Goal: Transaction & Acquisition: Download file/media

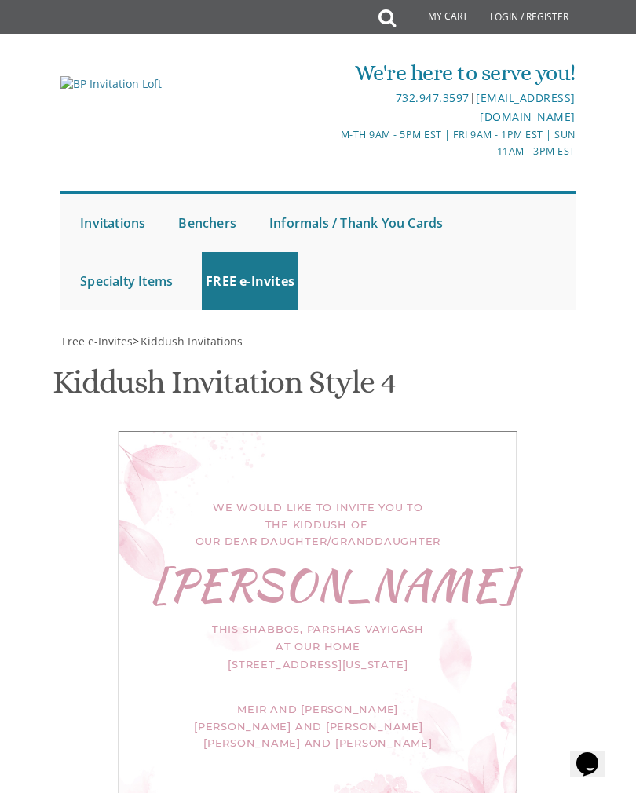
scroll to position [288, 0]
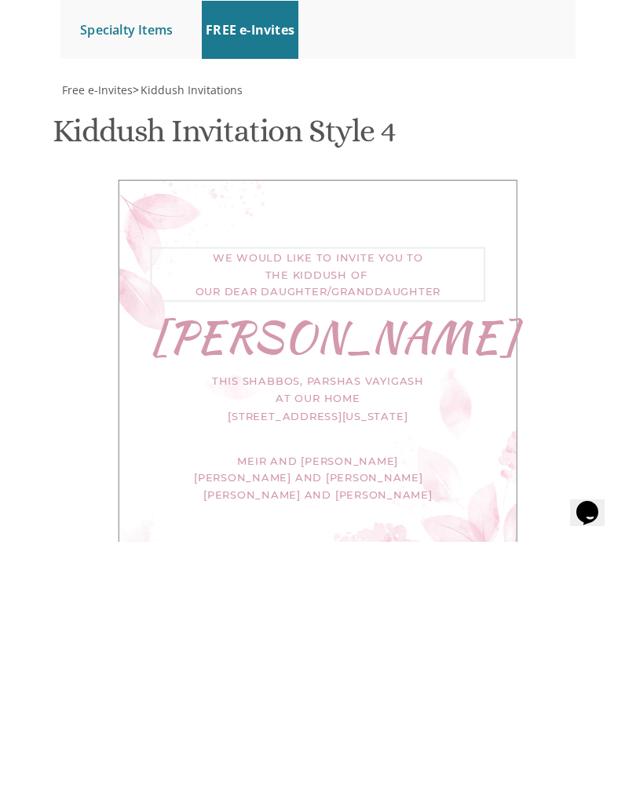
type textarea "We would like to invite you to the kiddush of our dear daughter"
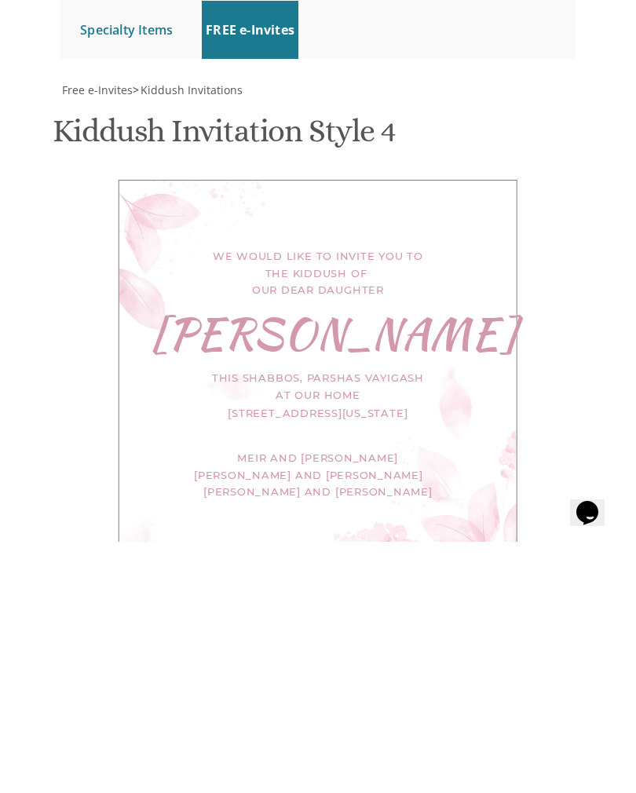
scroll to position [691, 0]
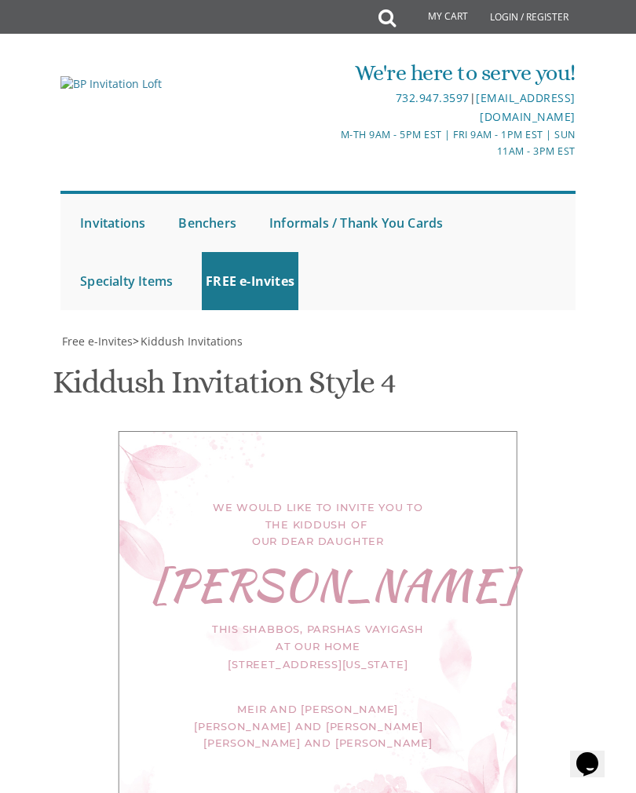
select select "70px"
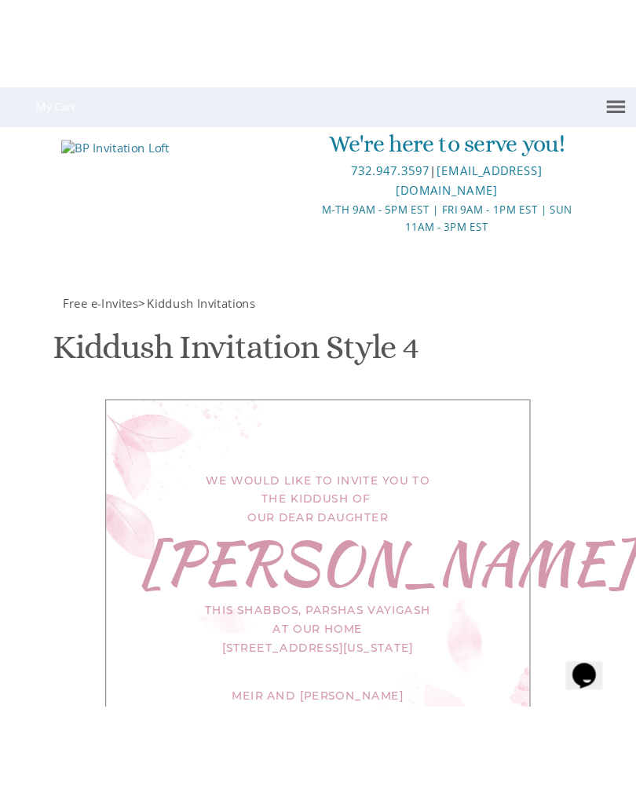
scroll to position [754, 0]
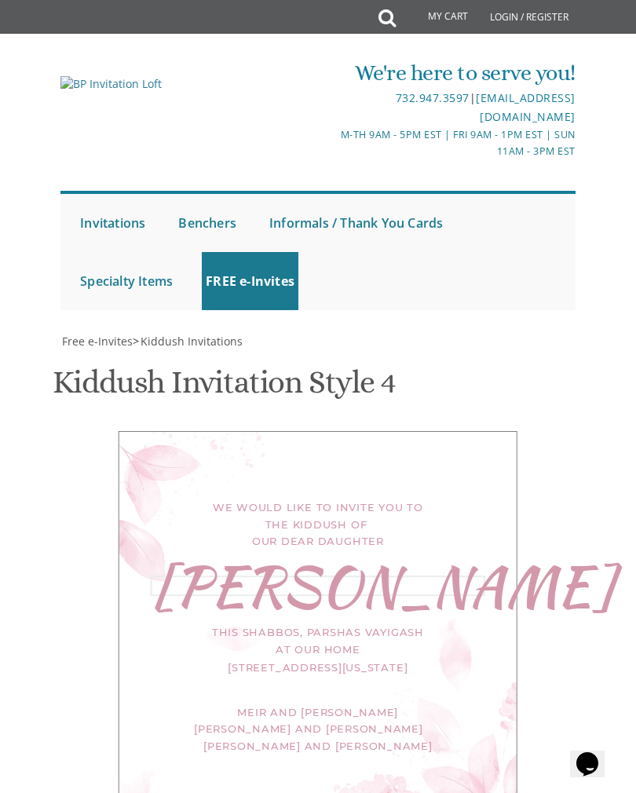
type textarea "N"
type textarea "[PERSON_NAME]"
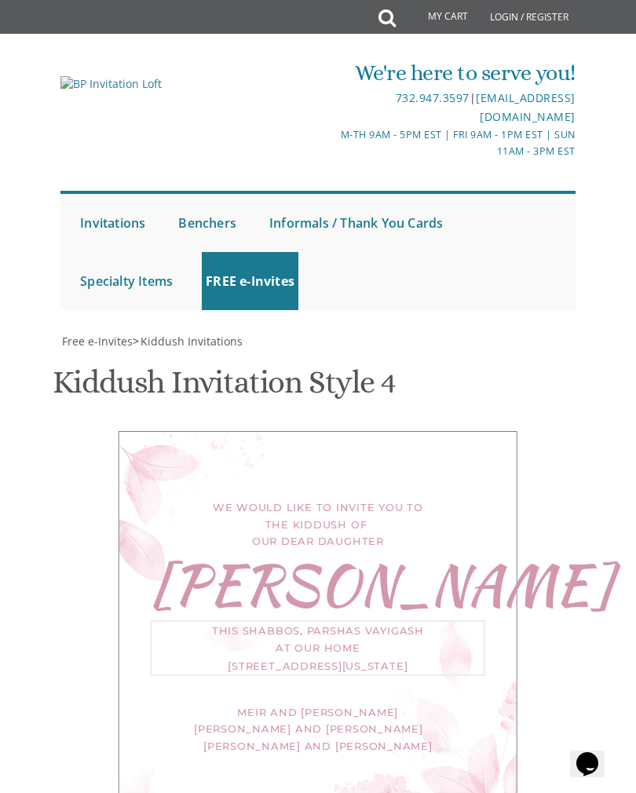
type textarea "This Shabbos, פרשת וילך,שבת שובה at our home 102 Pressburg Ln Lakewood Lakewood…"
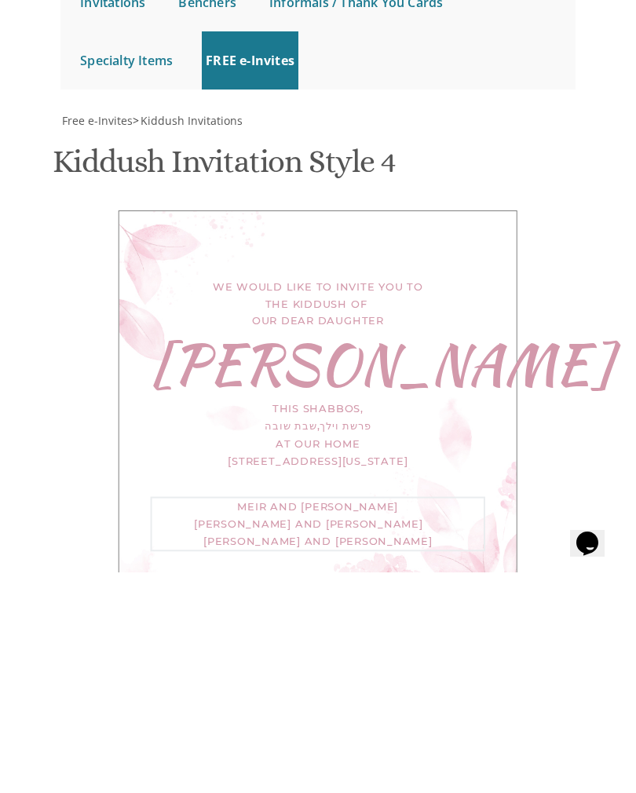
type textarea "Meir and"
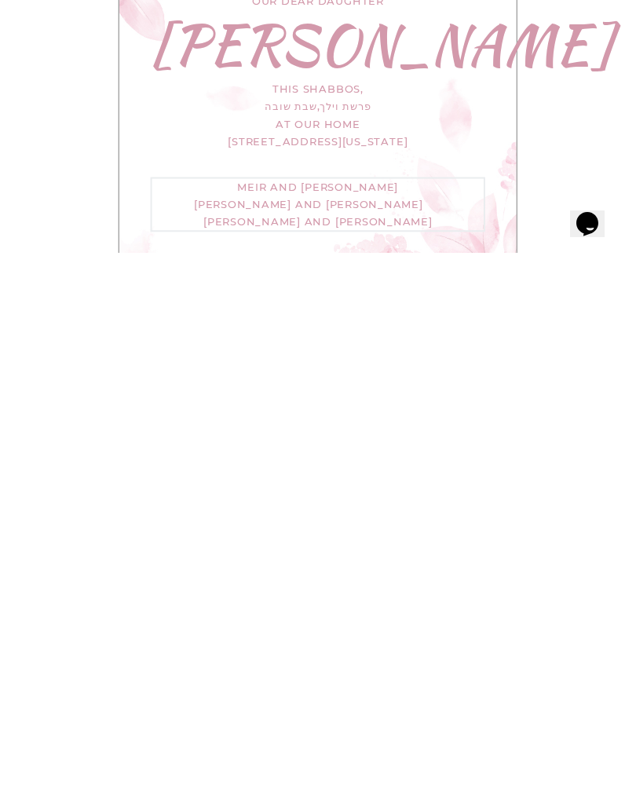
scroll to position [434, 0]
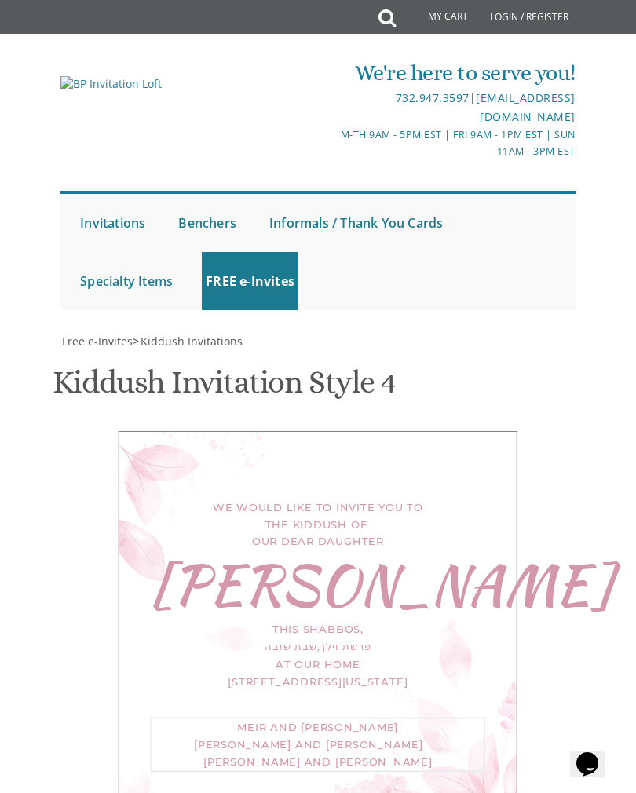
type textarea "Shmuel and Chavi Deitel For Men Only"
click at [507, 431] on div "We would like to invite you to the kiddush of our dear daughter Devorah This Sh…" at bounding box center [318, 631] width 399 height 401
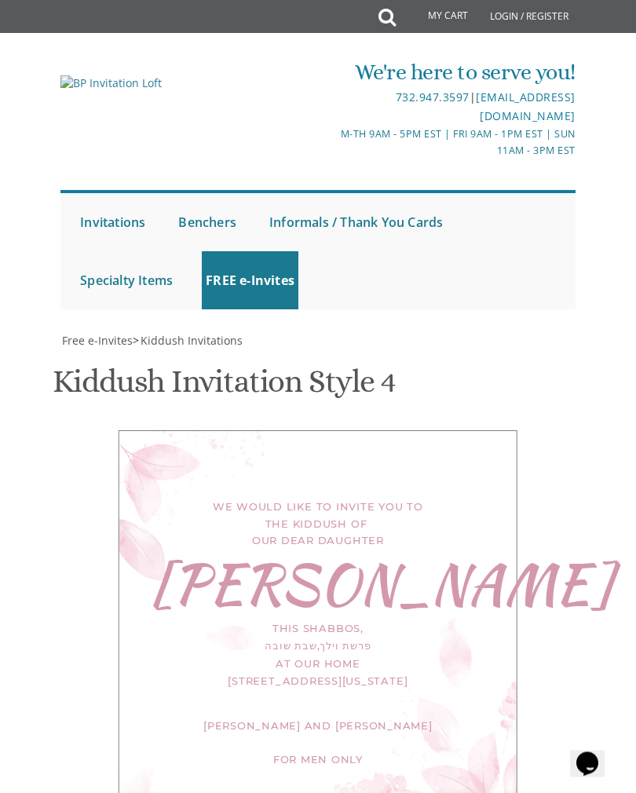
click at [370, 621] on div "This Shabbos, פרשת וילך,שבת שובה at our home 102 Pressburg Ln Lakewood Lakewood…" at bounding box center [318, 655] width 335 height 69
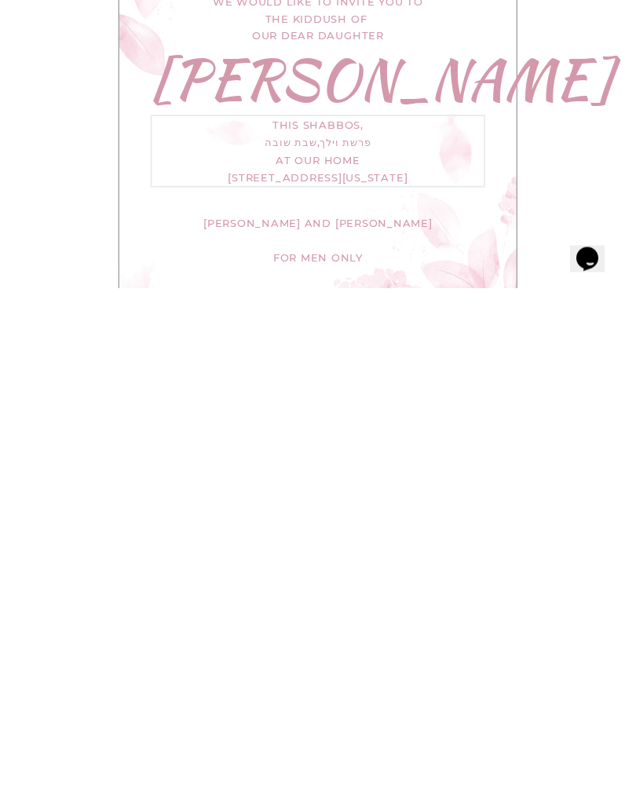
scroll to position [377, 0]
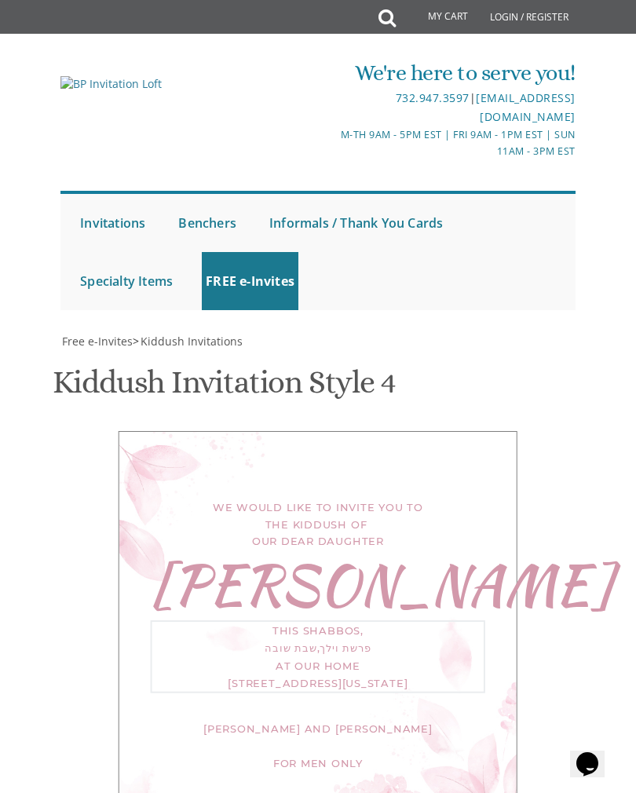
click at [497, 431] on div "We would like to invite you to the kiddush of our dear daughter Devorah This Sh…" at bounding box center [318, 631] width 399 height 401
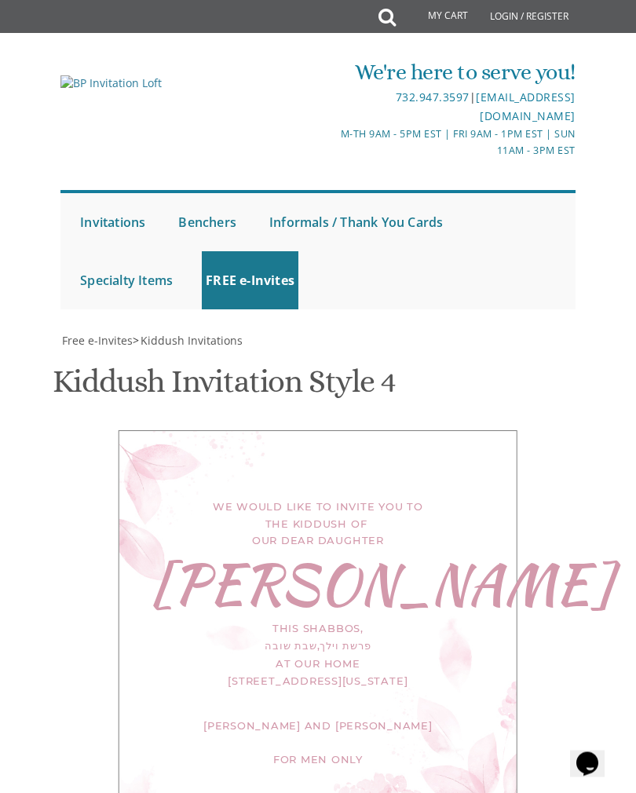
scroll to position [5, 0]
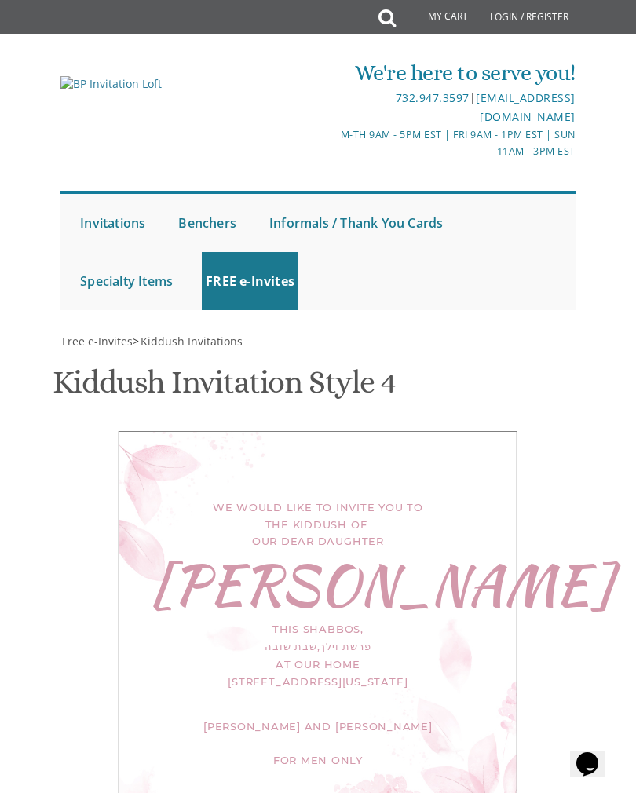
scroll to position [352, 0]
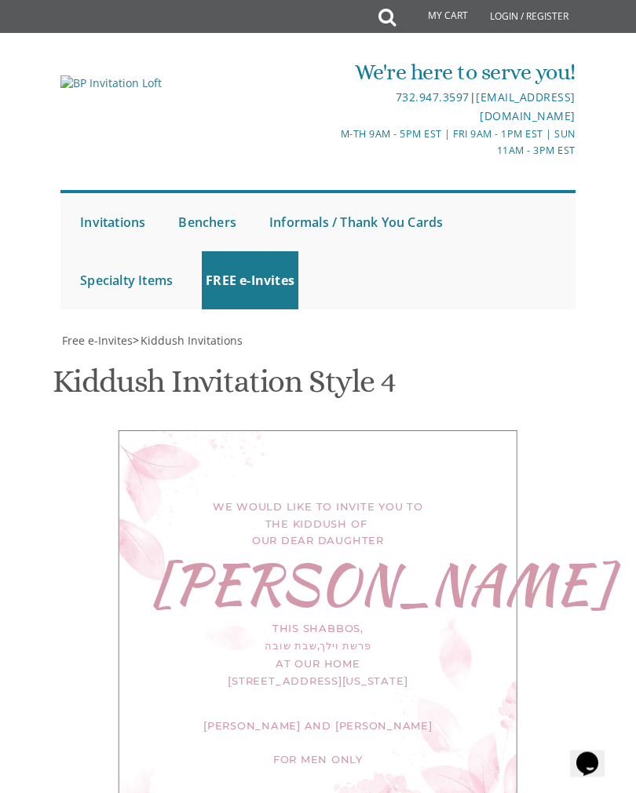
click at [338, 621] on div "This Shabbos, פרשת וילך,שבת שובה at our home 102 Pressburg Ln Lakewood, New Jer…" at bounding box center [318, 655] width 335 height 69
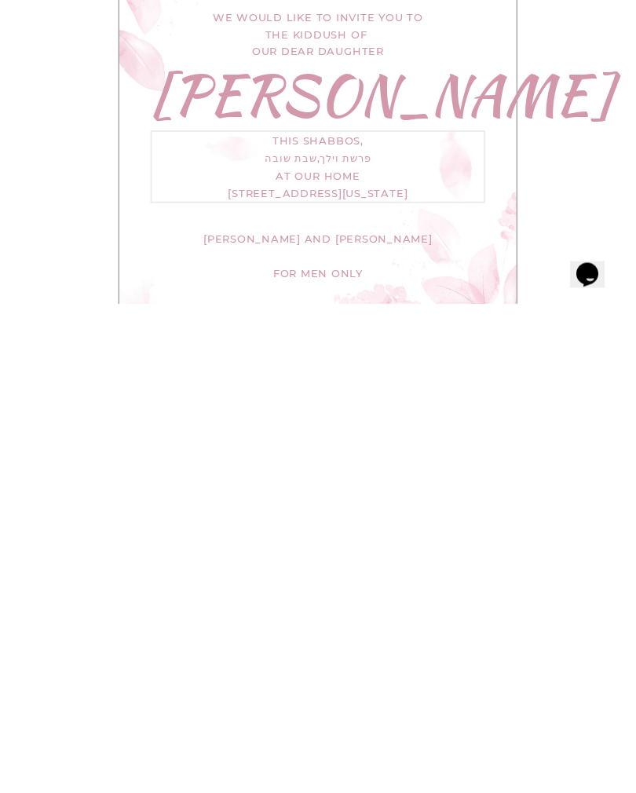
scroll to position [383, 0]
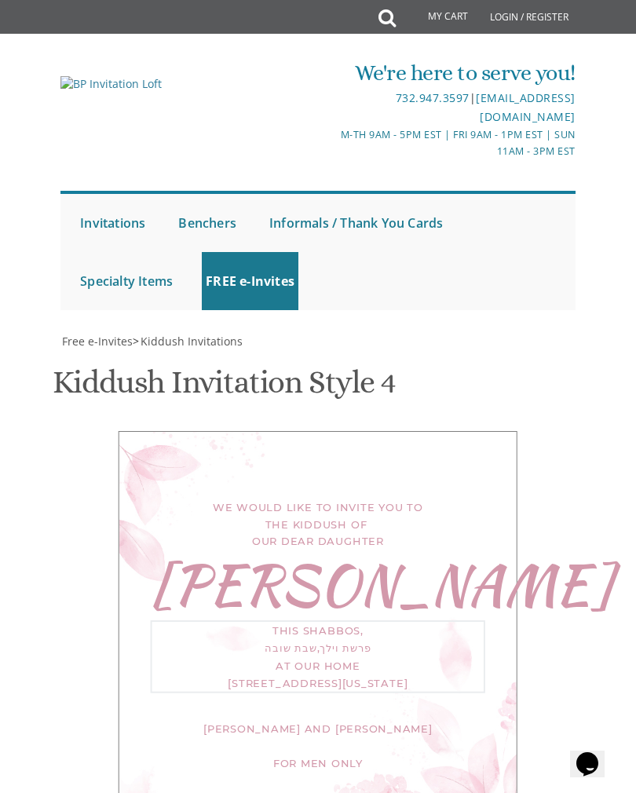
click at [495, 431] on div "We would like to invite you to the kiddush of our dear daughter Devorah This Sh…" at bounding box center [318, 631] width 399 height 401
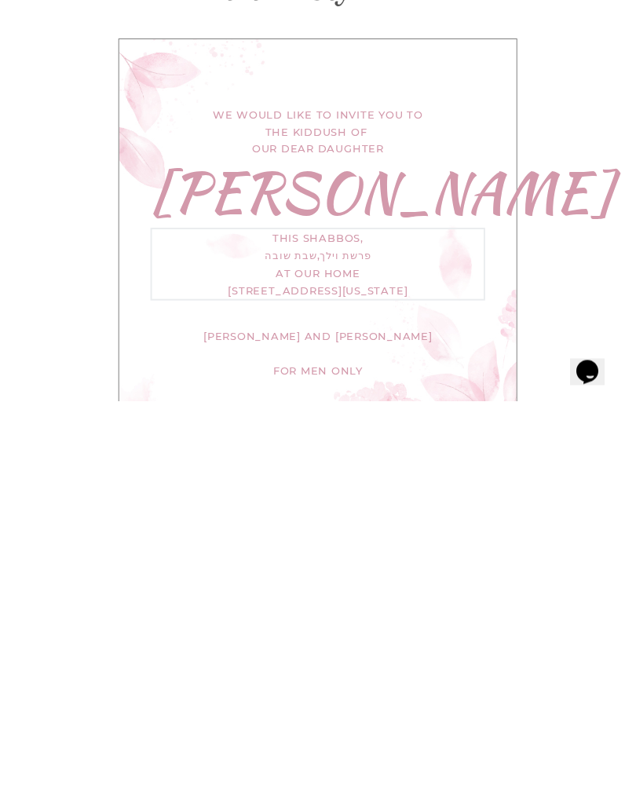
scroll to position [482, 0]
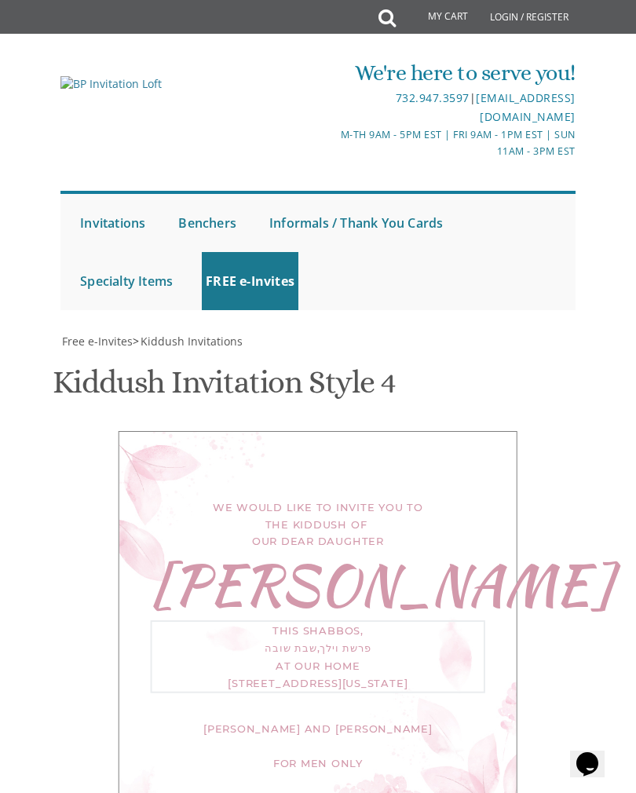
click at [484, 431] on div "We would like to invite you to the kiddush of our dear daughter Devorah This Sh…" at bounding box center [318, 631] width 399 height 401
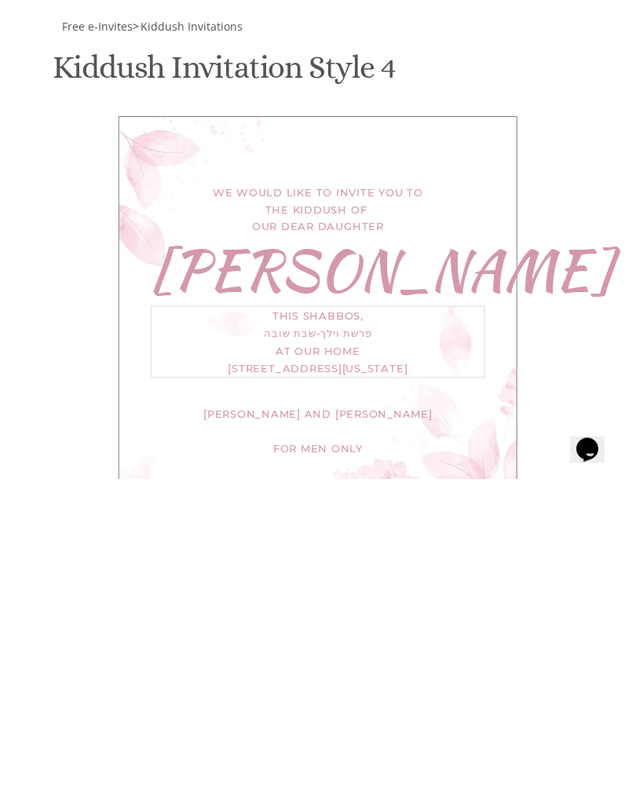
scroll to position [360, 0]
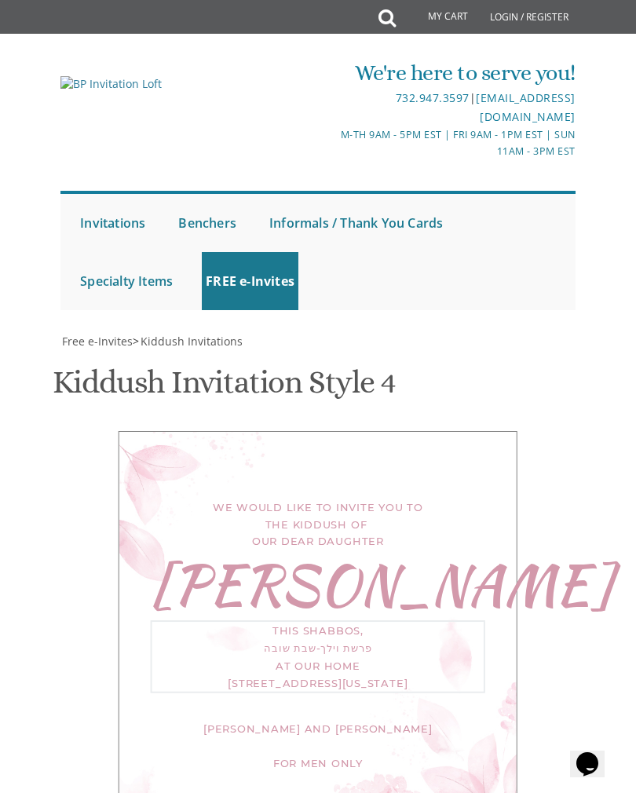
type textarea "This Shabbos, פרשת וילך, שבת שובה at our home 102 Pressburg Ln Lakewood, New Je…"
click at [493, 431] on div "We would like to invite you to the kiddush of our dear daughter Devorah This Sh…" at bounding box center [318, 631] width 399 height 401
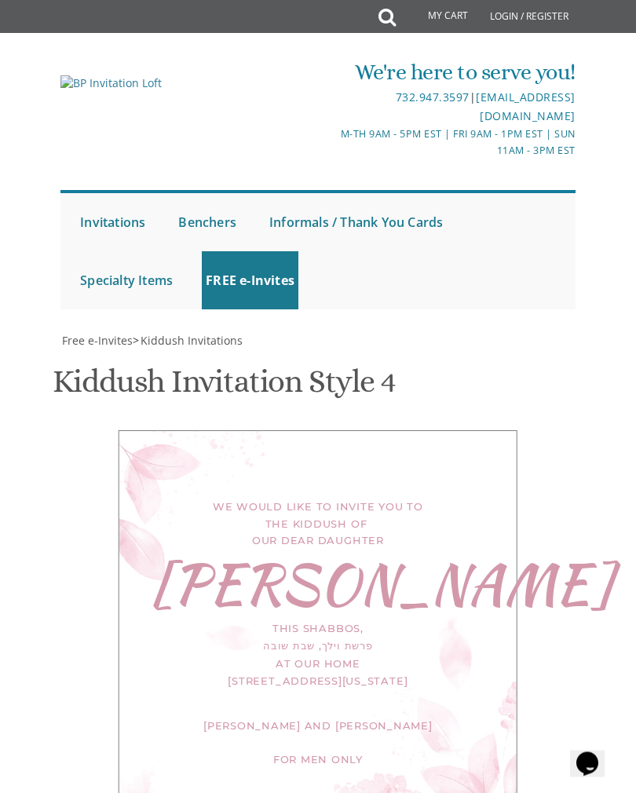
scroll to position [837, 0]
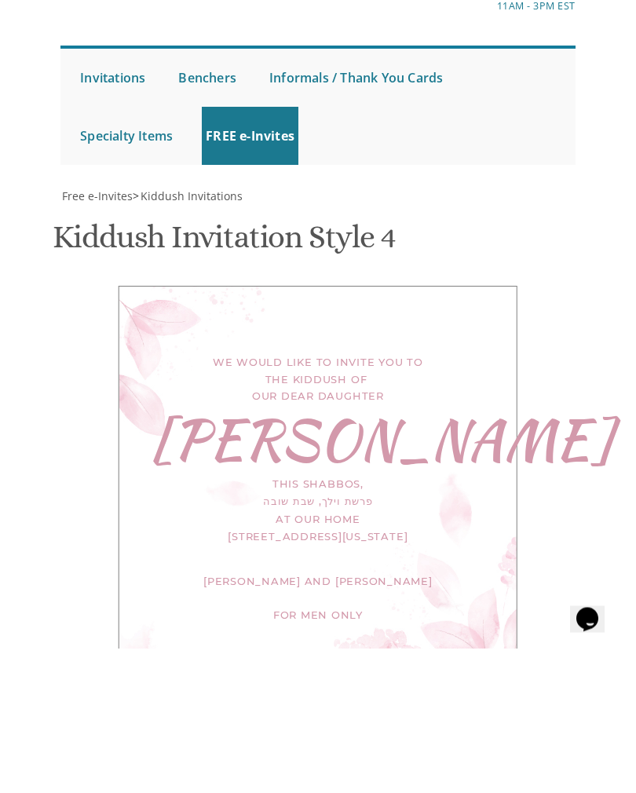
scroll to position [518, 0]
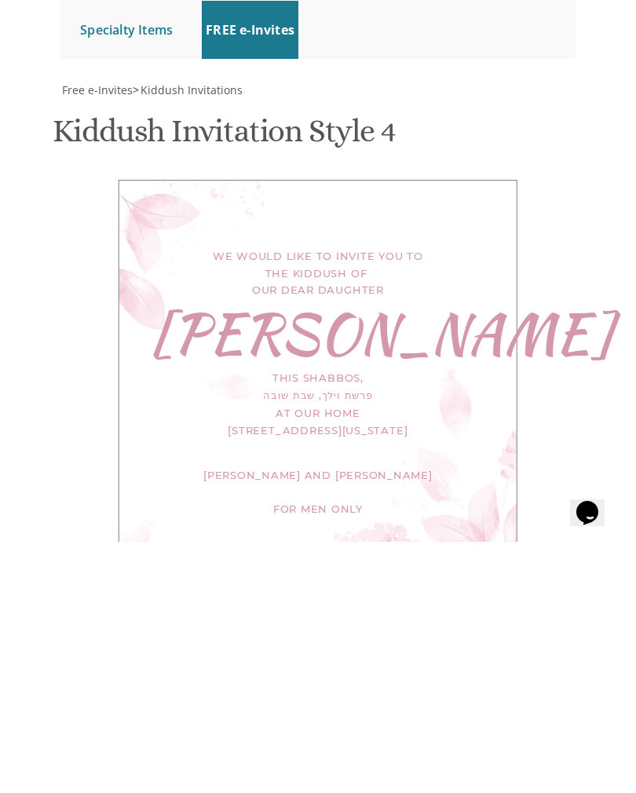
type input "Chavarochel@yahoo.com"
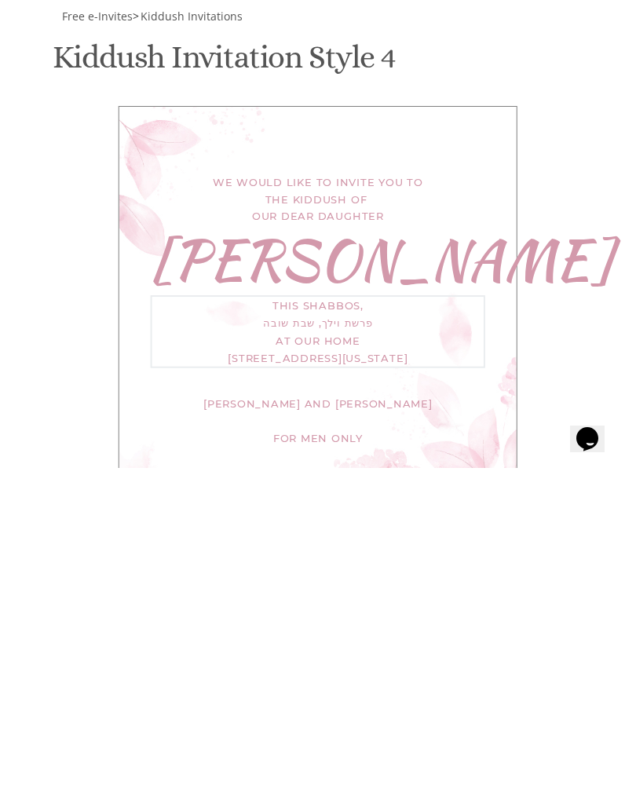
scroll to position [408, 0]
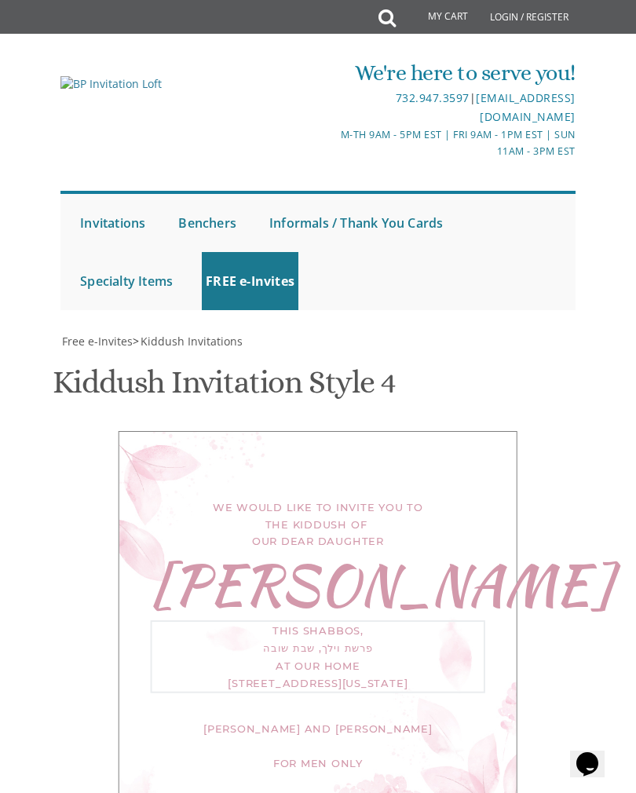
click at [487, 431] on div "We would like to invite you to the kiddush of our dear daughter Devorah This Sh…" at bounding box center [318, 631] width 399 height 401
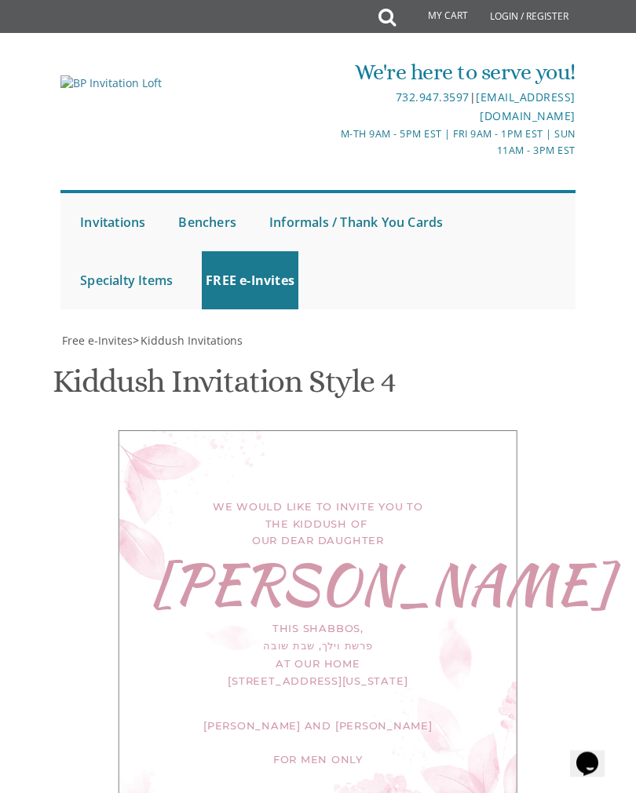
scroll to position [800, 0]
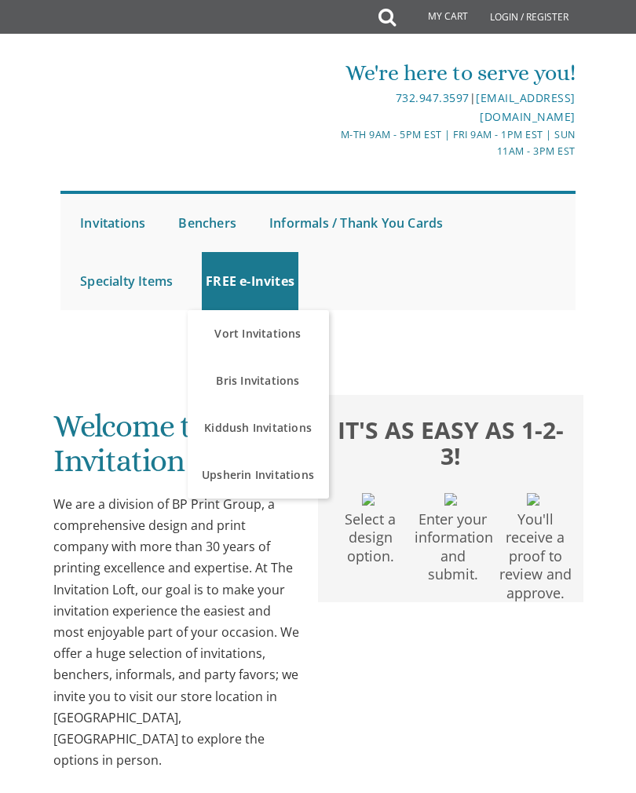
click at [277, 421] on link "Kiddush Invitations" at bounding box center [258, 428] width 141 height 47
click at [280, 433] on link "Kiddush Invitations" at bounding box center [258, 428] width 141 height 47
click at [259, 437] on link "Kiddush Invitations" at bounding box center [258, 428] width 141 height 47
click at [295, 427] on link "Kiddush Invitations" at bounding box center [258, 428] width 141 height 47
click at [299, 419] on link "Kiddush Invitations" at bounding box center [258, 428] width 141 height 47
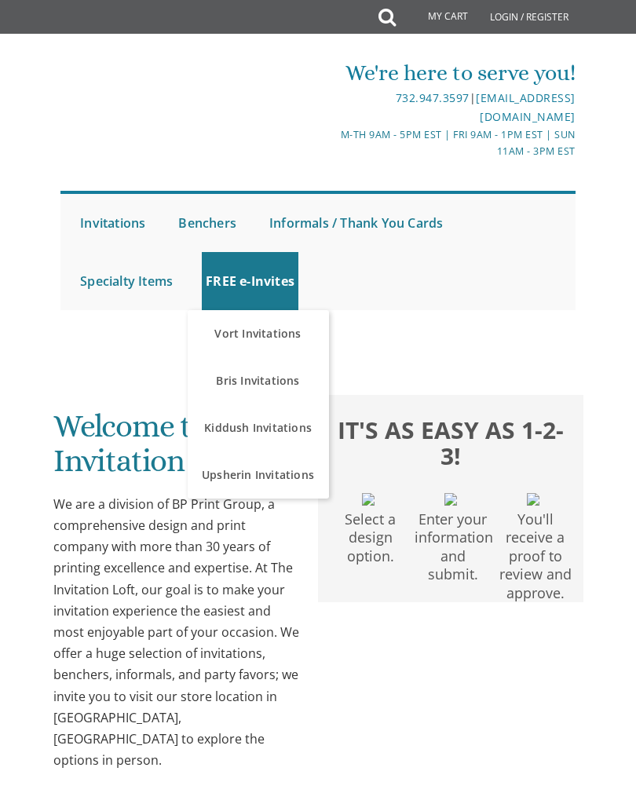
click at [300, 420] on link "Kiddush Invitations" at bounding box center [258, 428] width 141 height 47
